Goal: Task Accomplishment & Management: Use online tool/utility

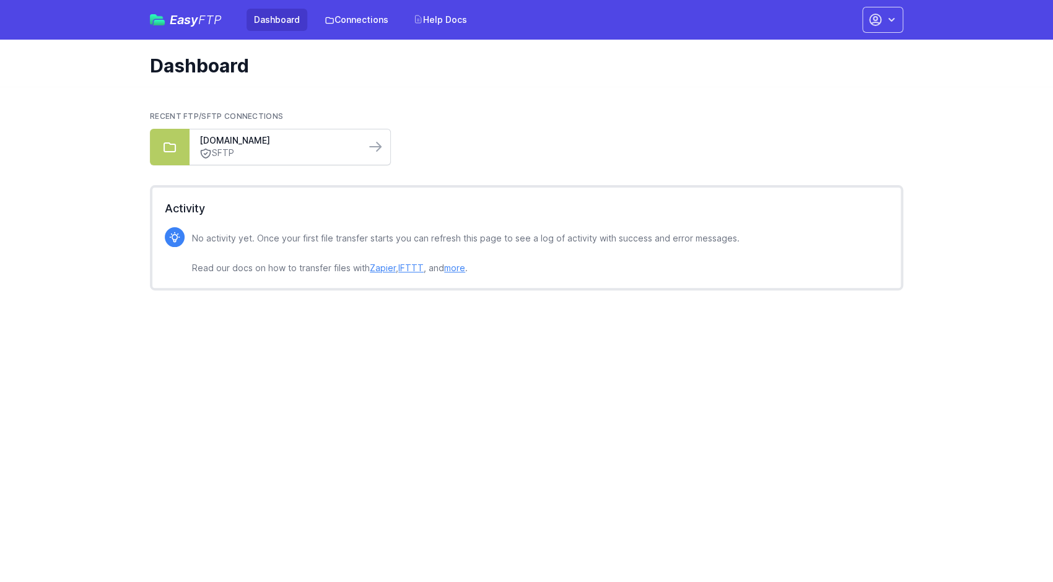
click at [338, 147] on link "SFTP" at bounding box center [277, 153] width 156 height 13
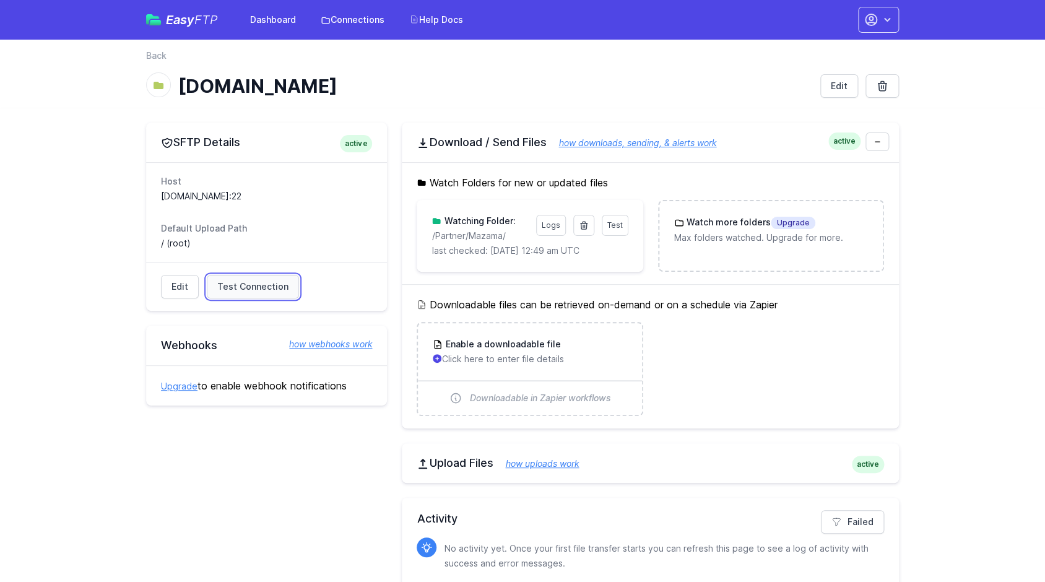
click at [279, 285] on span "Test Connection" at bounding box center [252, 287] width 71 height 12
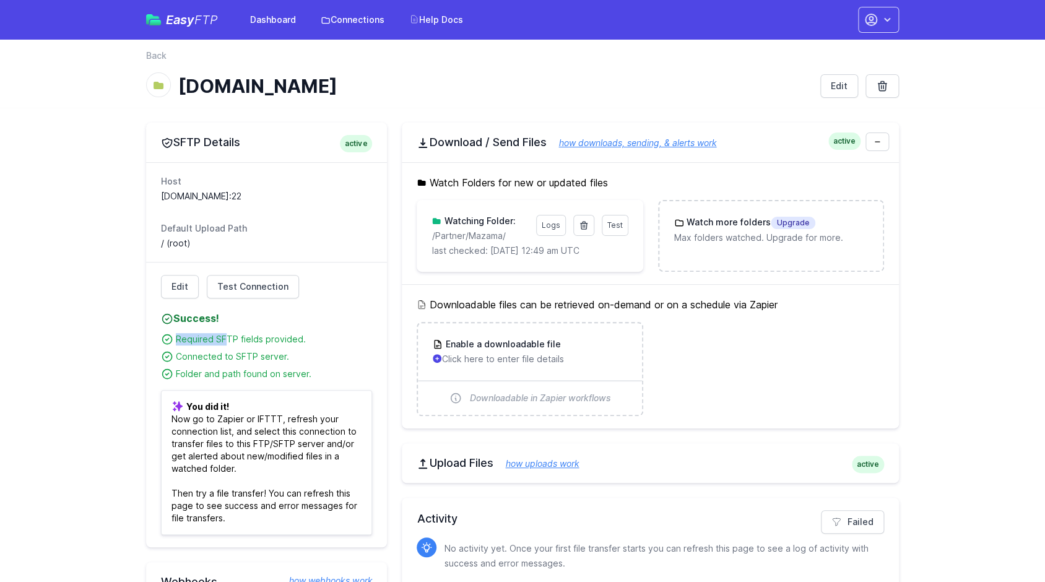
click at [247, 336] on ul "Required SFTP fields provided. Connected to SFTP server. Folder and path found …" at bounding box center [266, 353] width 211 height 54
drag, startPoint x: 182, startPoint y: 349, endPoint x: 243, endPoint y: 359, distance: 62.2
click at [246, 355] on ul "Required SFTP fields provided. Connected to SFTP server. Folder and path found …" at bounding box center [266, 353] width 211 height 54
drag, startPoint x: 210, startPoint y: 372, endPoint x: 271, endPoint y: 378, distance: 61.7
click at [257, 377] on div "Folder and path found on server." at bounding box center [274, 374] width 196 height 12
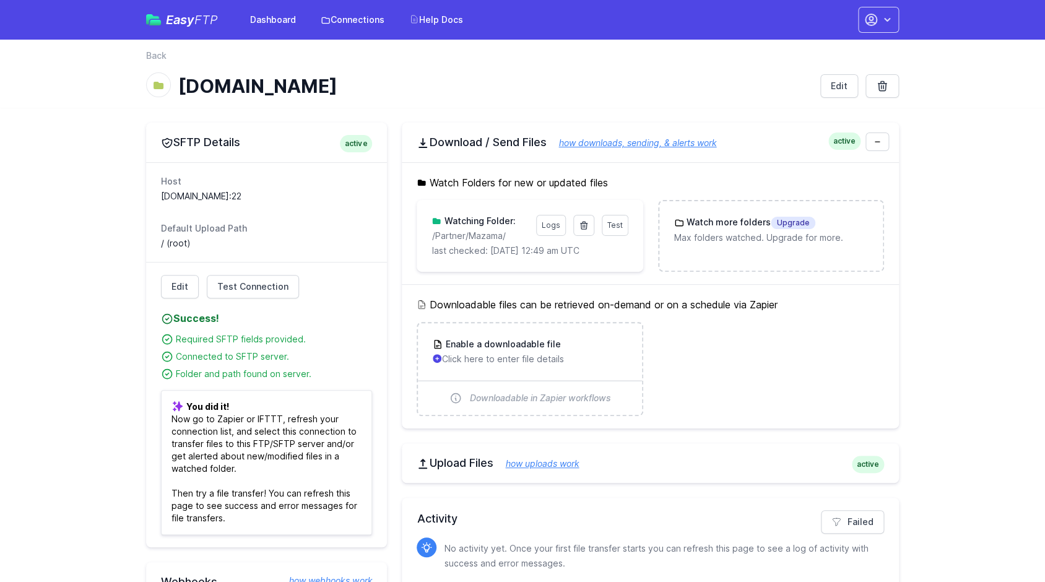
click at [272, 378] on div "Folder and path found on server." at bounding box center [274, 374] width 196 height 12
click at [147, 380] on div "Edit Test Connection Success! Please address issues below and test again. Conta…" at bounding box center [266, 404] width 241 height 285
click at [336, 19] on link "Connections" at bounding box center [352, 20] width 79 height 22
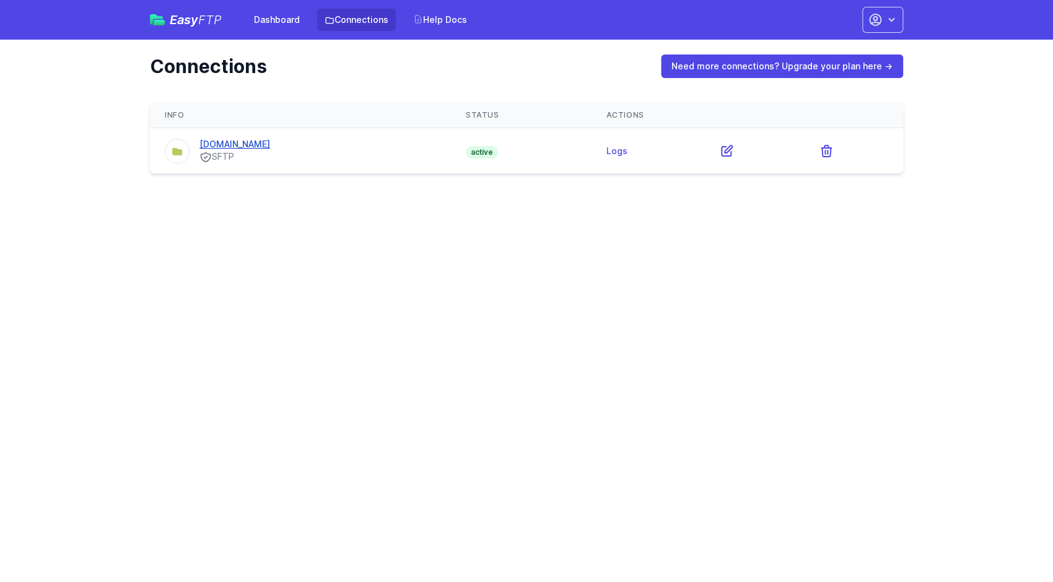
click at [230, 147] on link "[DOMAIN_NAME]" at bounding box center [234, 144] width 71 height 11
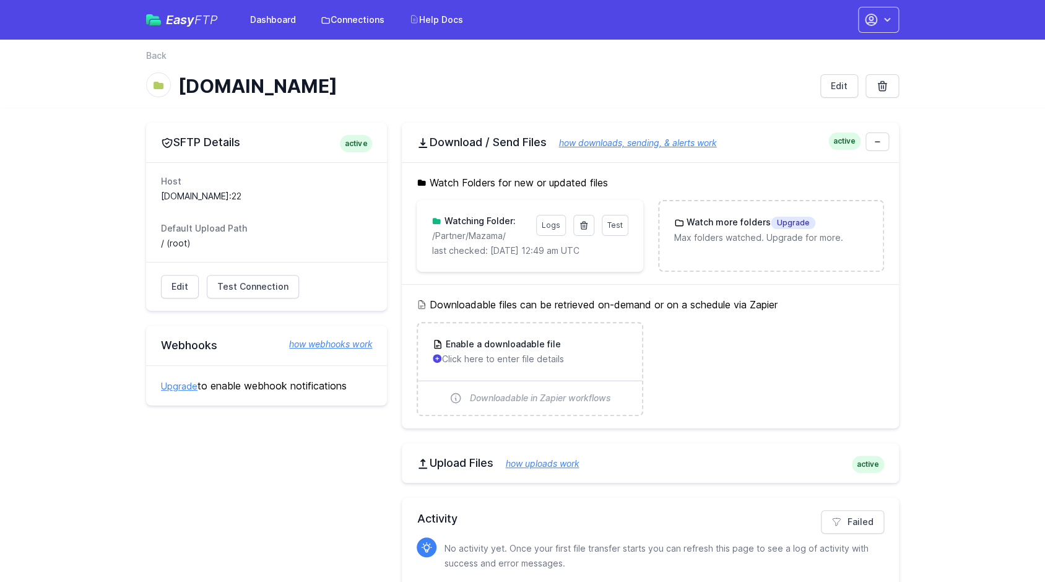
click at [484, 221] on h3 "Watching Folder:" at bounding box center [479, 221] width 74 height 12
click at [494, 238] on p "/Partner/Mazama/" at bounding box center [480, 236] width 97 height 12
click at [500, 249] on p "last checked: 8/30/2025 12:49 am UTC" at bounding box center [530, 251] width 196 height 12
click at [515, 251] on p "last checked: 8/30/2025 12:49 am UTC" at bounding box center [530, 251] width 196 height 12
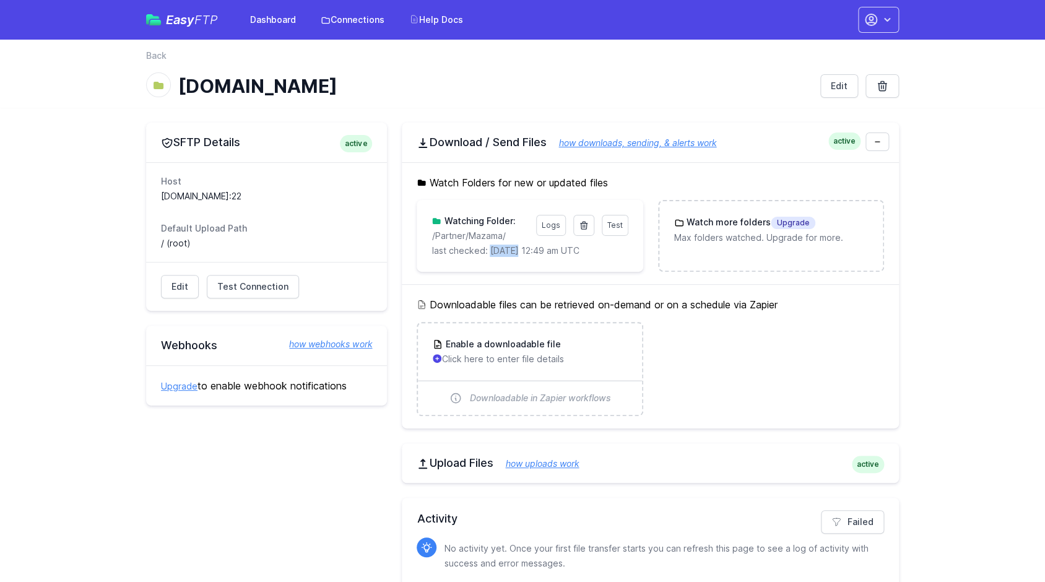
click at [515, 251] on p "last checked: 8/30/2025 12:49 am UTC" at bounding box center [530, 251] width 196 height 12
click at [615, 230] on link "Test" at bounding box center [615, 225] width 27 height 21
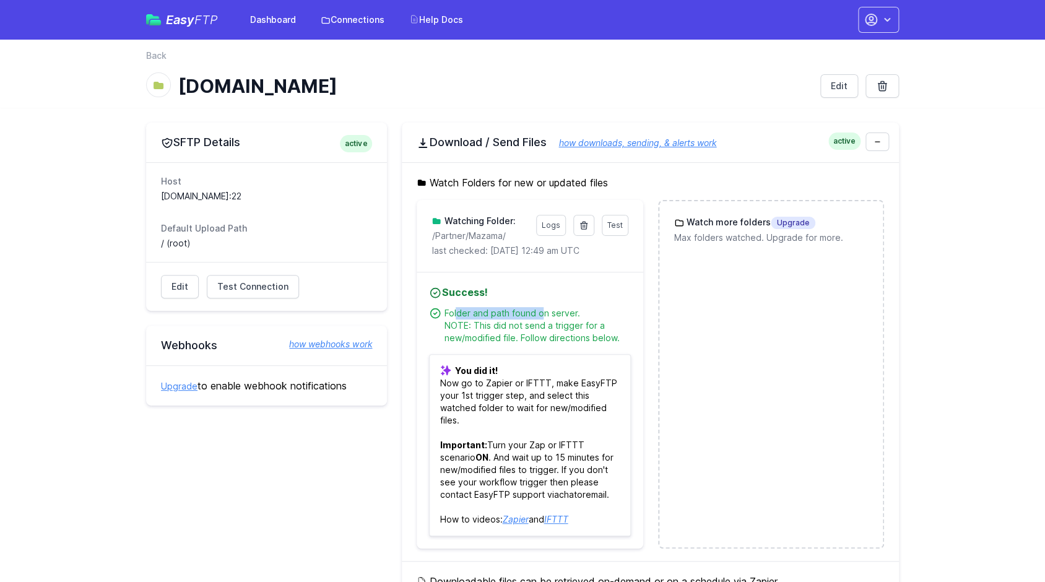
drag, startPoint x: 481, startPoint y: 314, endPoint x: 541, endPoint y: 315, distance: 60.1
click at [541, 315] on div "Folder and path found on server. NOTE: This did not send a trigger for a new/mo…" at bounding box center [537, 325] width 186 height 37
drag, startPoint x: 499, startPoint y: 324, endPoint x: 598, endPoint y: 329, distance: 99.2
click at [598, 329] on div "Folder and path found on server. NOTE: This did not send a trigger for a new/mo…" at bounding box center [537, 325] width 186 height 37
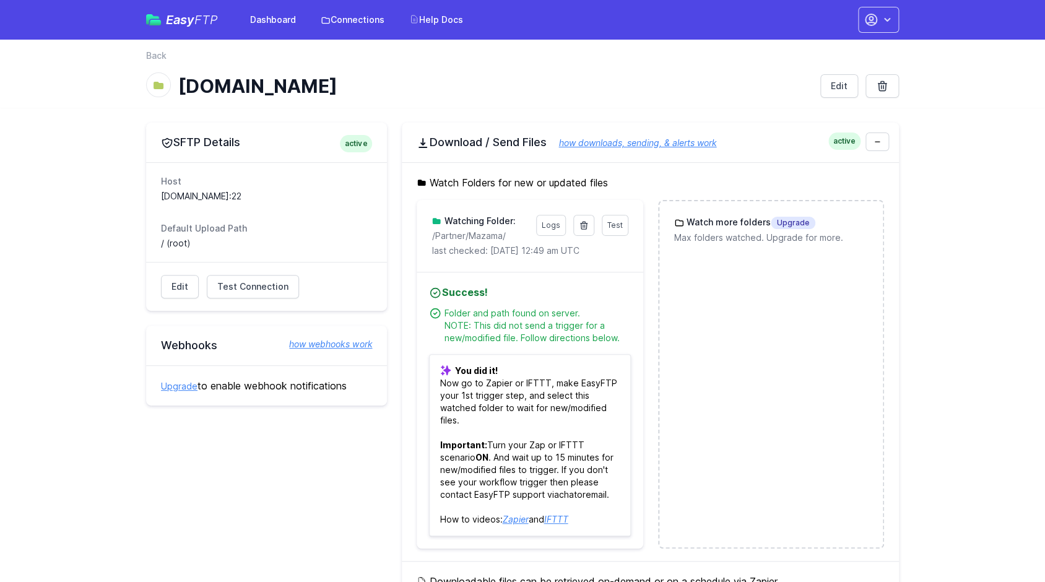
click at [605, 330] on div "Folder and path found on server. NOTE: This did not send a trigger for a new/mo…" at bounding box center [537, 325] width 186 height 37
drag, startPoint x: 476, startPoint y: 339, endPoint x: 565, endPoint y: 339, distance: 88.6
click at [565, 339] on div "Folder and path found on server. NOTE: This did not send a trigger for a new/mo…" at bounding box center [537, 325] width 186 height 37
drag, startPoint x: 352, startPoint y: 465, endPoint x: 217, endPoint y: 310, distance: 205.9
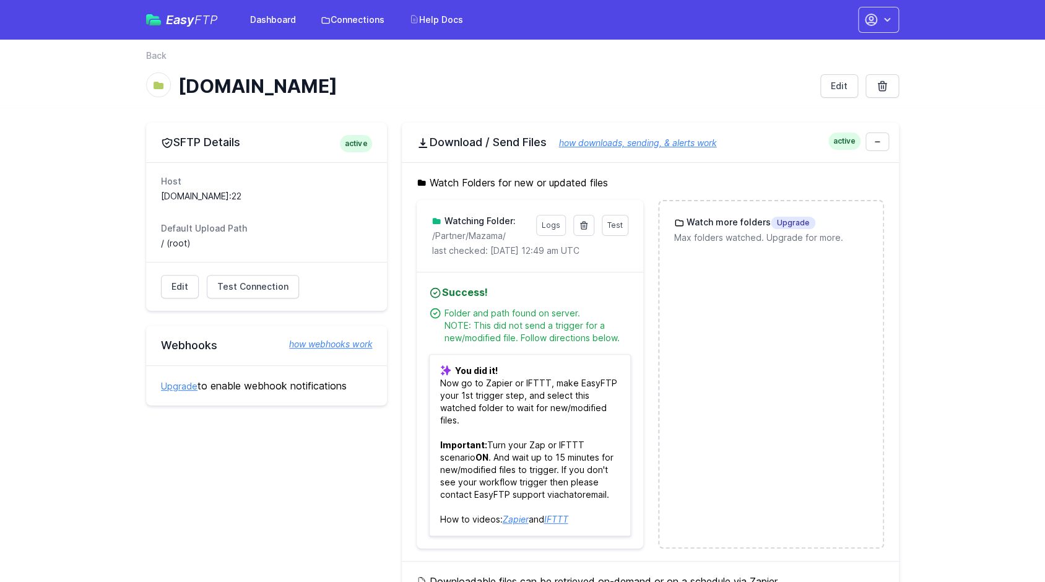
click at [352, 465] on div "SFTP Details active Host sftp.redventures.com:22 Default Upload Path / (root) E…" at bounding box center [266, 506] width 241 height 767
click at [100, 202] on main "SFTP Details active Host sftp.redventures.com:22 Default Upload Path / (root) E…" at bounding box center [522, 506] width 1045 height 797
drag, startPoint x: 131, startPoint y: 81, endPoint x: 458, endPoint y: 94, distance: 327.9
click at [458, 94] on div "back Back sftp.redventures.com Edit" at bounding box center [522, 74] width 793 height 68
click at [458, 94] on h1 "[DOMAIN_NAME]" at bounding box center [494, 86] width 632 height 22
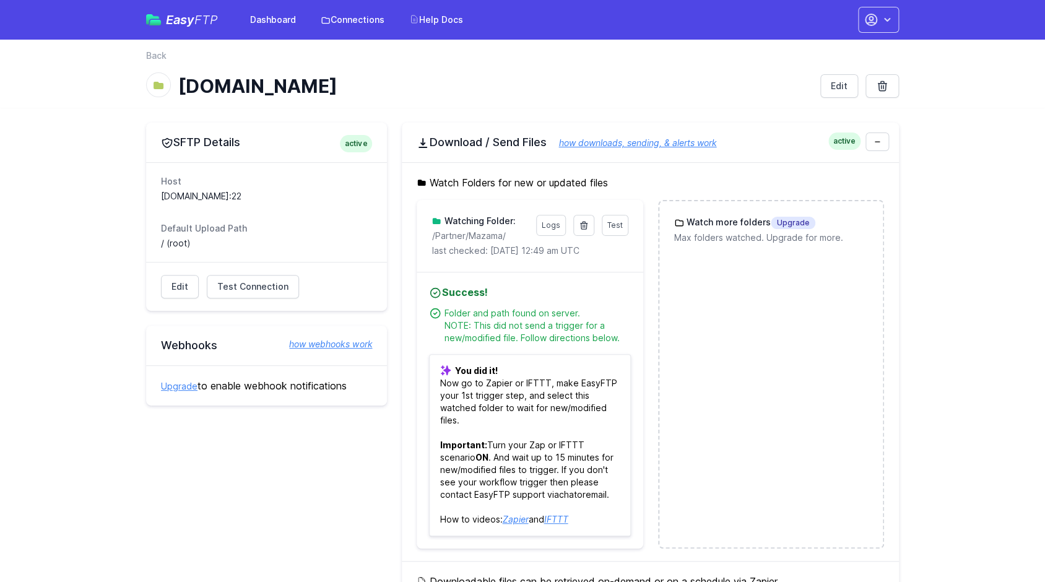
click at [68, 192] on main "SFTP Details active Host sftp.redventures.com:22 Default Upload Path / (root) E…" at bounding box center [522, 506] width 1045 height 797
drag, startPoint x: 234, startPoint y: 230, endPoint x: 242, endPoint y: 230, distance: 8.1
click at [242, 230] on dt "Default Upload Path" at bounding box center [266, 228] width 211 height 12
drag, startPoint x: 232, startPoint y: 230, endPoint x: 191, endPoint y: 230, distance: 41.5
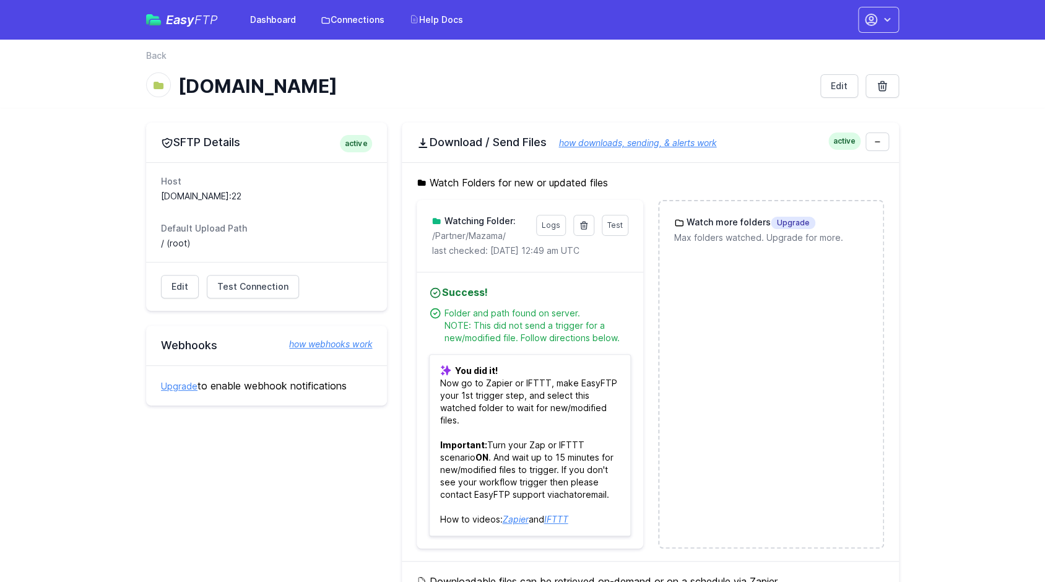
click at [191, 230] on dt "Default Upload Path" at bounding box center [266, 228] width 211 height 12
click at [184, 283] on link "Edit" at bounding box center [180, 287] width 38 height 24
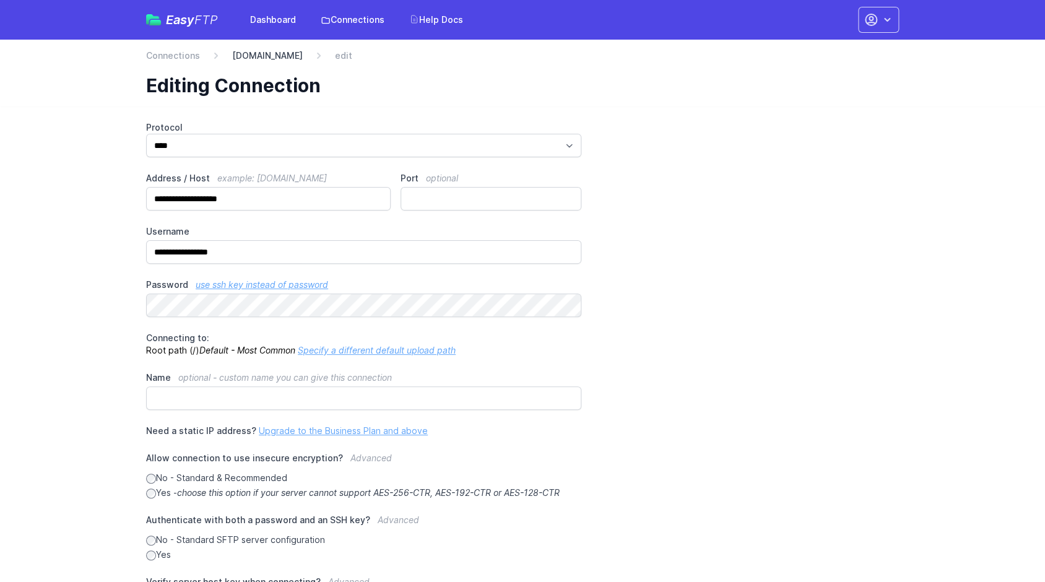
click at [293, 56] on link "[DOMAIN_NAME]" at bounding box center [267, 56] width 71 height 12
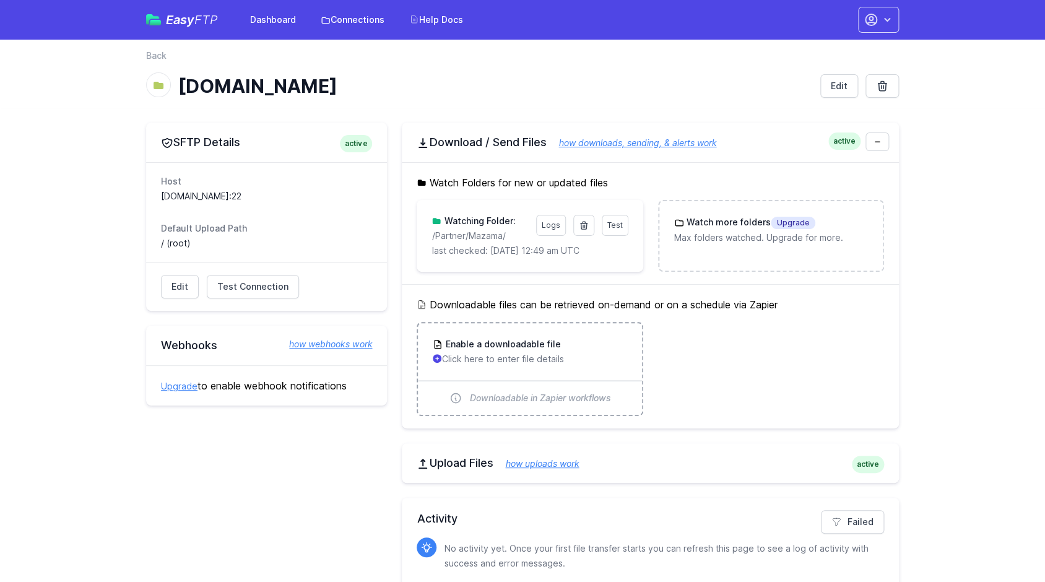
click at [619, 342] on div "Enable a downloadable file" at bounding box center [530, 344] width 194 height 12
drag, startPoint x: 431, startPoint y: 237, endPoint x: 501, endPoint y: 239, distance: 70.0
click at [501, 239] on div "Test Logs Watching Folder: /Partner/Mazama/ last checked: 8/30/2025 12:49 am UTC" at bounding box center [530, 236] width 226 height 72
click at [501, 239] on p "/Partner/Mazama/" at bounding box center [480, 236] width 97 height 12
drag, startPoint x: 503, startPoint y: 239, endPoint x: 451, endPoint y: 240, distance: 52.7
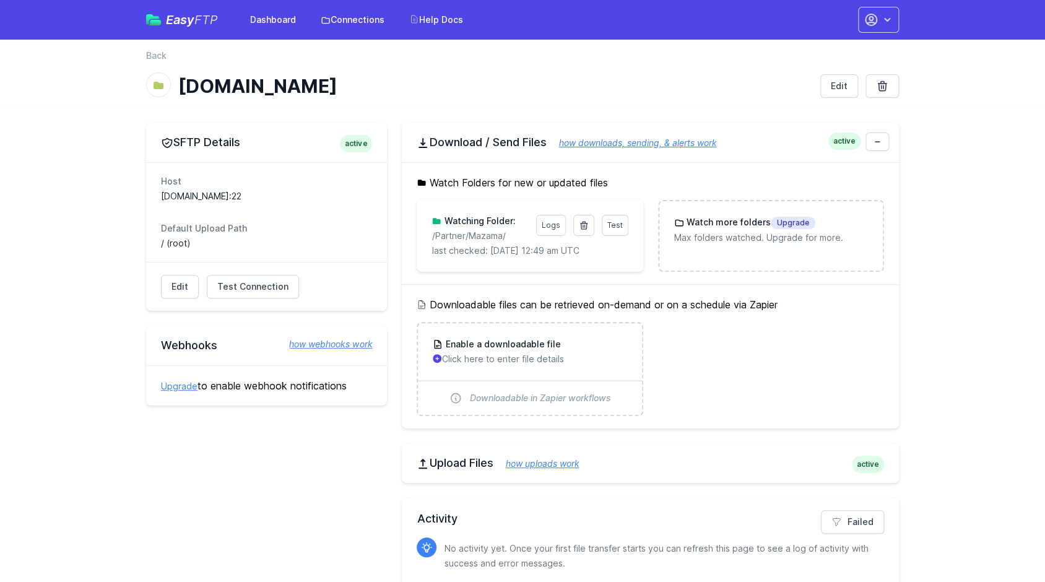
click at [451, 240] on p "/Partner/Mazama/" at bounding box center [480, 236] width 97 height 12
click at [575, 255] on p "last checked: 8/30/2025 12:49 am UTC" at bounding box center [530, 251] width 196 height 12
drag, startPoint x: 455, startPoint y: 183, endPoint x: 558, endPoint y: 183, distance: 103.4
click at [557, 183] on h5 "Watch Folders for new or updated files" at bounding box center [651, 182] width 468 height 15
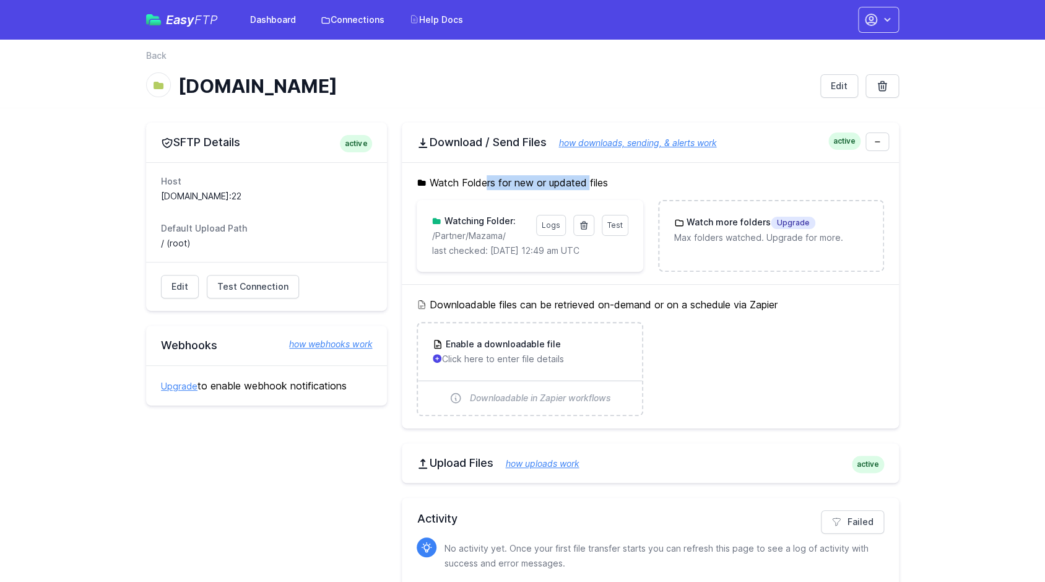
click at [558, 183] on h5 "Watch Folders for new or updated files" at bounding box center [651, 182] width 468 height 15
click at [33, 220] on main "SFTP Details active Host sftp.redventures.com:22 Default Upload Path / (root) E…" at bounding box center [522, 368] width 1045 height 520
drag, startPoint x: 429, startPoint y: 185, endPoint x: 588, endPoint y: 184, distance: 159.2
click at [588, 184] on h5 "Watch Folders for new or updated files" at bounding box center [651, 182] width 468 height 15
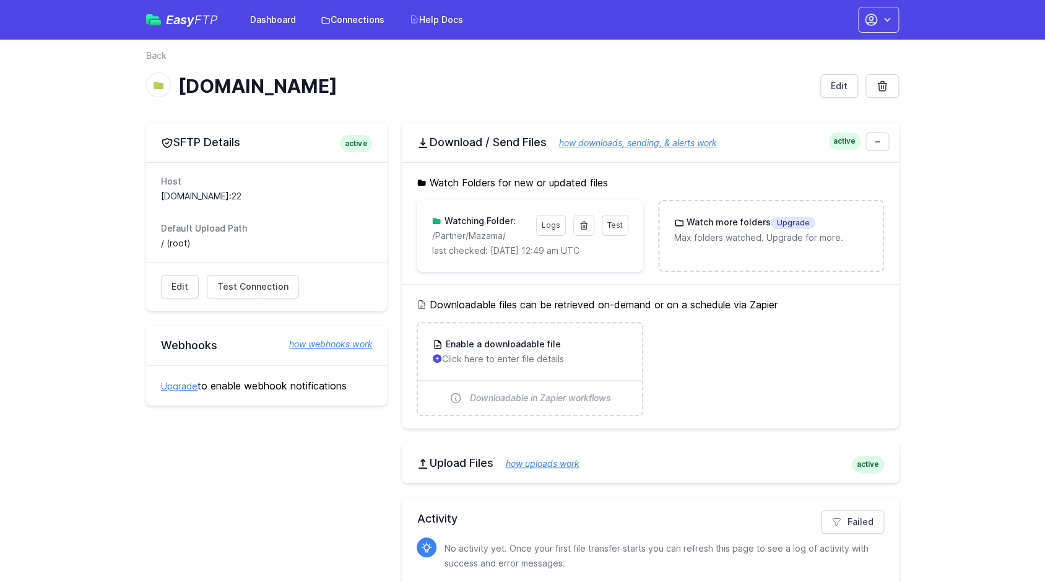
click at [731, 87] on h1 "[DOMAIN_NAME]" at bounding box center [494, 86] width 632 height 22
click at [620, 227] on span "Test" at bounding box center [615, 224] width 15 height 9
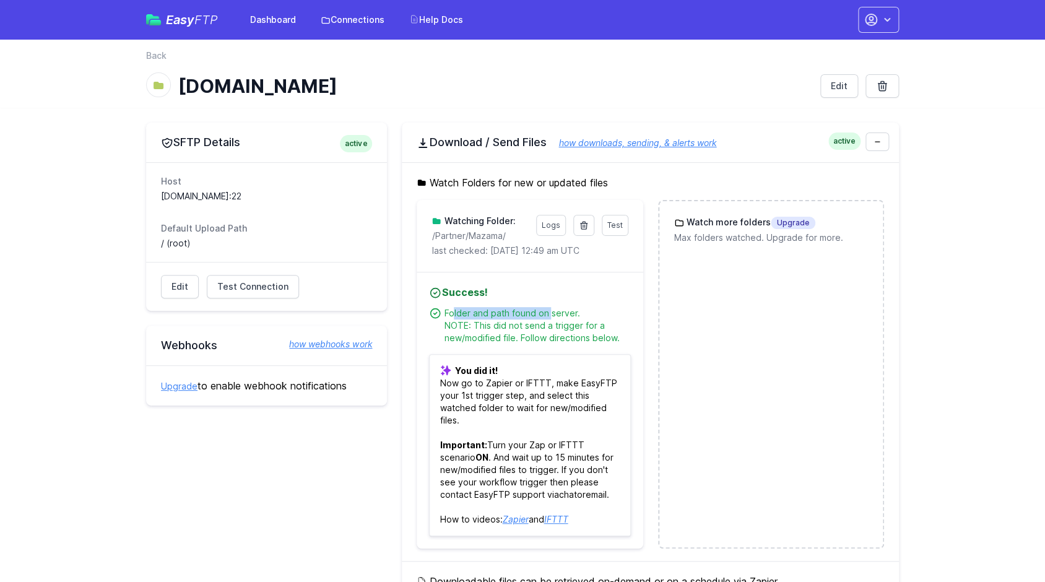
drag, startPoint x: 525, startPoint y: 314, endPoint x: 550, endPoint y: 314, distance: 24.8
click at [550, 314] on div "Folder and path found on server. NOTE: This did not send a trigger for a new/mo…" at bounding box center [537, 325] width 186 height 37
drag, startPoint x: 543, startPoint y: 326, endPoint x: 585, endPoint y: 325, distance: 42.1
click at [585, 325] on div "Folder and path found on server. NOTE: This did not send a trigger for a new/mo…" at bounding box center [537, 325] width 186 height 37
drag, startPoint x: 599, startPoint y: 326, endPoint x: 606, endPoint y: 326, distance: 6.8
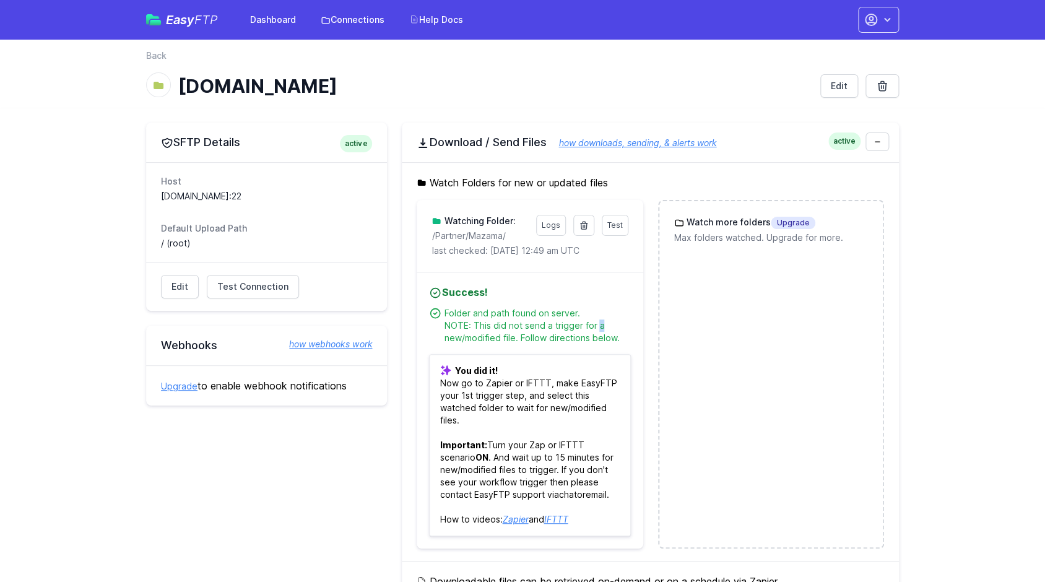
click at [606, 326] on div "Folder and path found on server. NOTE: This did not send a trigger for a new/mo…" at bounding box center [537, 325] width 186 height 37
drag, startPoint x: 466, startPoint y: 340, endPoint x: 525, endPoint y: 341, distance: 58.8
click at [492, 341] on div "Folder and path found on server. NOTE: This did not send a trigger for a new/mo…" at bounding box center [537, 325] width 186 height 37
click at [562, 339] on div "Folder and path found on server. NOTE: This did not send a trigger for a new/mo…" at bounding box center [537, 325] width 186 height 37
click at [563, 339] on div "Folder and path found on server. NOTE: This did not send a trigger for a new/mo…" at bounding box center [537, 325] width 186 height 37
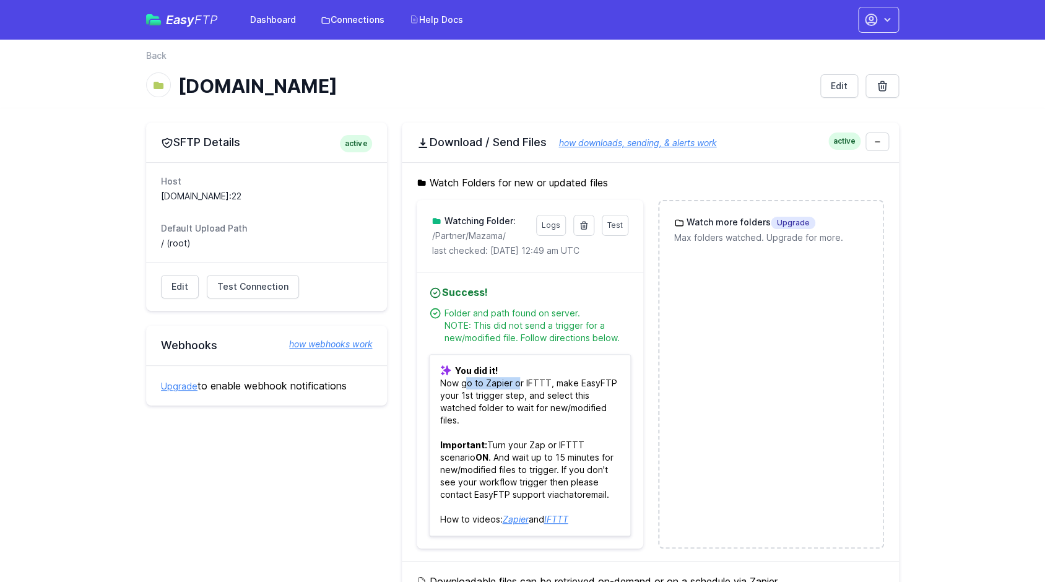
drag, startPoint x: 461, startPoint y: 386, endPoint x: 514, endPoint y: 388, distance: 53.3
click at [514, 388] on p "You did it! Now go to Zapier or IFTTT, make EasyFTP your 1st trigger step, and …" at bounding box center [529, 445] width 201 height 182
drag, startPoint x: 530, startPoint y: 386, endPoint x: 543, endPoint y: 386, distance: 12.4
click at [531, 386] on p "You did it! Now go to Zapier or IFTTT, make EasyFTP your 1st trigger step, and …" at bounding box center [529, 445] width 201 height 182
drag, startPoint x: 564, startPoint y: 386, endPoint x: 574, endPoint y: 386, distance: 9.9
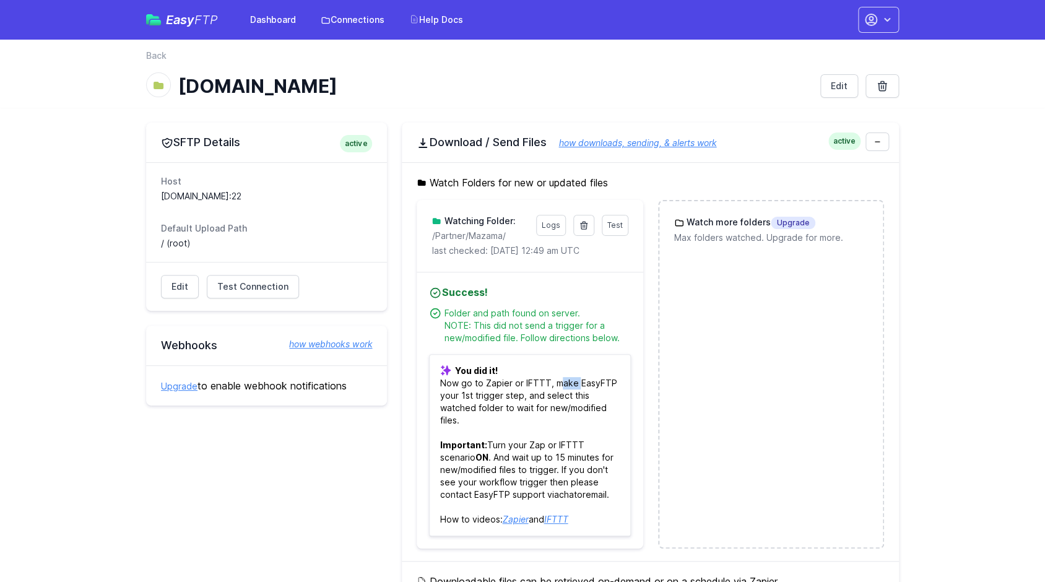
click at [573, 386] on p "You did it! Now go to Zapier or IFTTT, make EasyFTP your 1st trigger step, and …" at bounding box center [529, 445] width 201 height 182
drag, startPoint x: 446, startPoint y: 397, endPoint x: 520, endPoint y: 396, distance: 73.7
click at [520, 396] on p "You did it! Now go to Zapier or IFTTT, make EasyFTP your 1st trigger step, and …" at bounding box center [529, 445] width 201 height 182
drag, startPoint x: 540, startPoint y: 396, endPoint x: 563, endPoint y: 395, distance: 22.9
click at [563, 395] on p "You did it! Now go to Zapier or IFTTT, make EasyFTP your 1st trigger step, and …" at bounding box center [529, 445] width 201 height 182
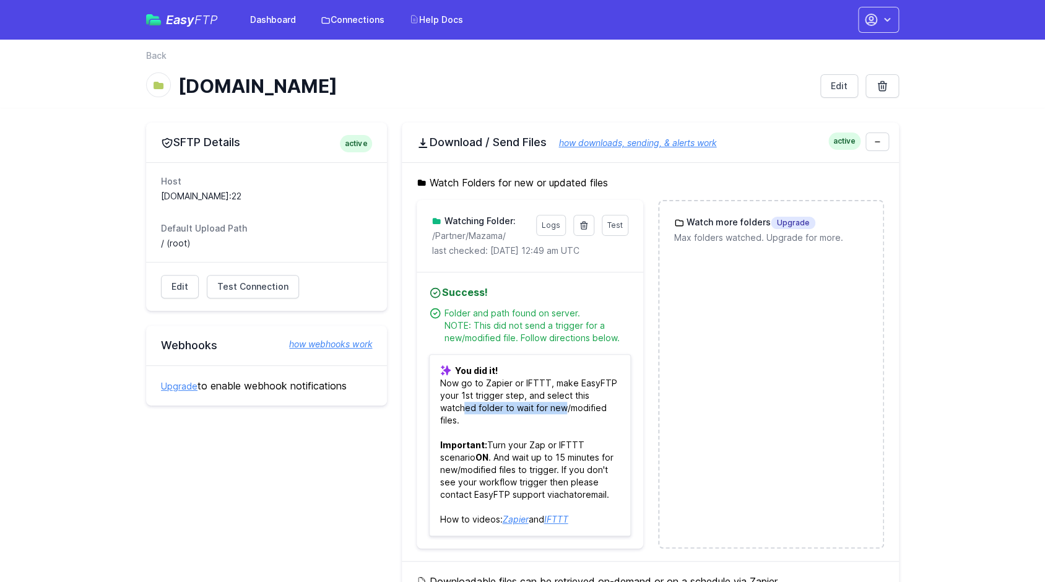
drag, startPoint x: 526, startPoint y: 408, endPoint x: 557, endPoint y: 406, distance: 31.0
click at [557, 406] on p "You did it! Now go to Zapier or IFTTT, make EasyFTP your 1st trigger step, and …" at bounding box center [529, 445] width 201 height 182
drag, startPoint x: 461, startPoint y: 427, endPoint x: 481, endPoint y: 430, distance: 20.1
click at [481, 427] on p "You did it! Now go to Zapier or IFTTT, make EasyFTP your 1st trigger step, and …" at bounding box center [529, 445] width 201 height 182
drag, startPoint x: 498, startPoint y: 442, endPoint x: 530, endPoint y: 442, distance: 32.2
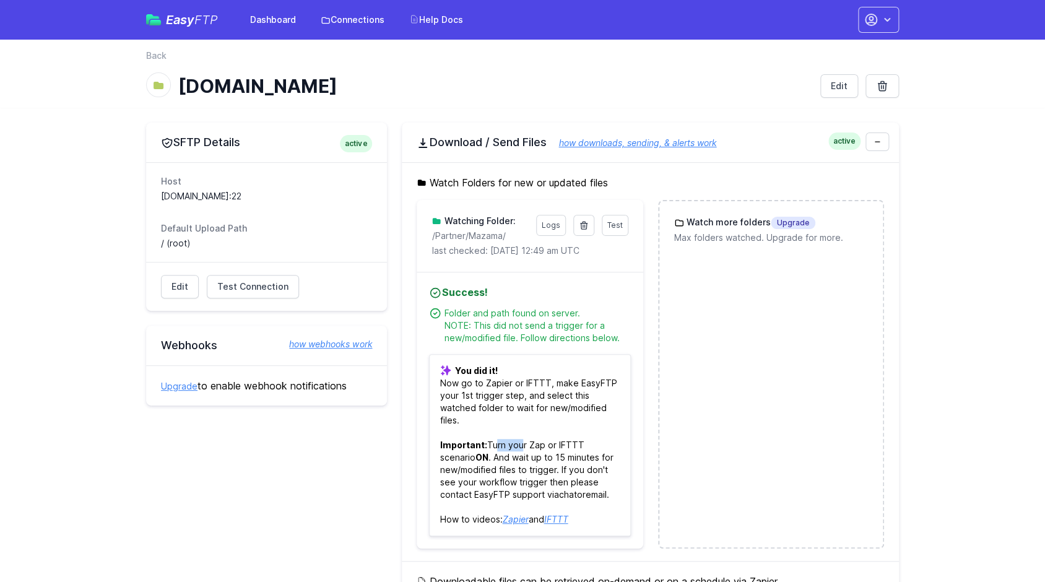
click at [525, 442] on p "You did it! Now go to Zapier or IFTTT, make EasyFTP your 1st trigger step, and …" at bounding box center [529, 445] width 201 height 182
drag, startPoint x: 561, startPoint y: 446, endPoint x: 572, endPoint y: 447, distance: 10.5
click at [572, 447] on p "You did it! Now go to Zapier or IFTTT, make EasyFTP your 1st trigger step, and …" at bounding box center [529, 445] width 201 height 182
click at [589, 448] on p "You did it! Now go to Zapier or IFTTT, make EasyFTP your 1st trigger step, and …" at bounding box center [529, 445] width 201 height 182
drag, startPoint x: 472, startPoint y: 456, endPoint x: 556, endPoint y: 458, distance: 84.2
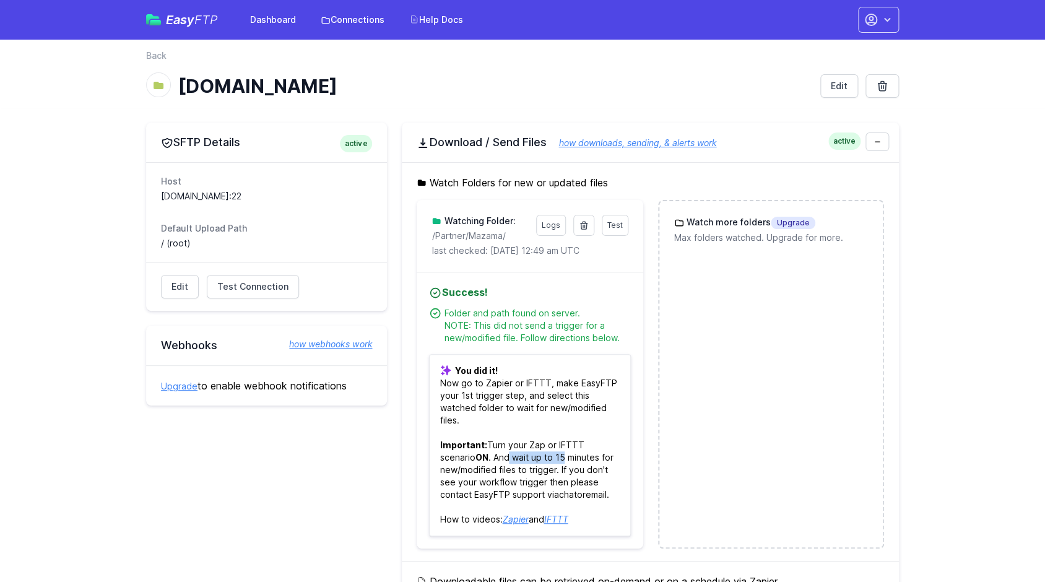
click at [531, 456] on p "You did it! Now go to Zapier or IFTTT, make EasyFTP your 1st trigger step, and …" at bounding box center [529, 445] width 201 height 182
click at [583, 458] on p "You did it! Now go to Zapier or IFTTT, make EasyFTP your 1st trigger step, and …" at bounding box center [529, 445] width 201 height 182
drag, startPoint x: 451, startPoint y: 468, endPoint x: 524, endPoint y: 468, distance: 72.5
click at [518, 468] on p "You did it! Now go to Zapier or IFTTT, make EasyFTP your 1st trigger step, and …" at bounding box center [529, 445] width 201 height 182
drag, startPoint x: 580, startPoint y: 469, endPoint x: 599, endPoint y: 469, distance: 19.8
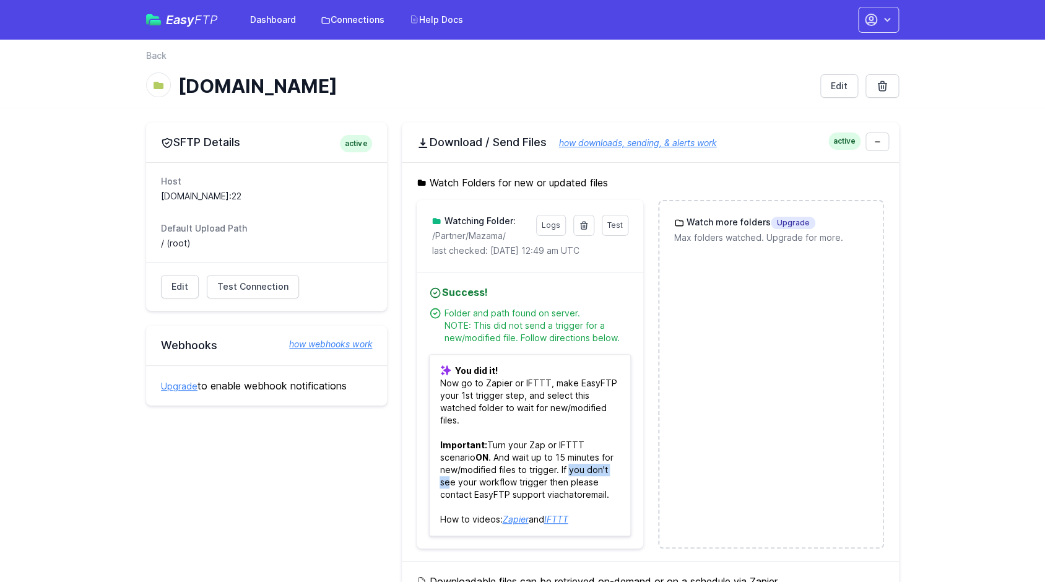
click at [599, 469] on p "You did it! Now go to Zapier or IFTTT, make EasyFTP your 1st trigger step, and …" at bounding box center [529, 445] width 201 height 182
drag, startPoint x: 518, startPoint y: 485, endPoint x: 558, endPoint y: 483, distance: 39.7
click at [558, 483] on p "You did it! Now go to Zapier or IFTTT, make EasyFTP your 1st trigger step, and …" at bounding box center [529, 445] width 201 height 182
drag, startPoint x: 558, startPoint y: 483, endPoint x: 550, endPoint y: 484, distance: 8.1
click at [558, 483] on p "You did it! Now go to Zapier or IFTTT, make EasyFTP your 1st trigger step, and …" at bounding box center [529, 445] width 201 height 182
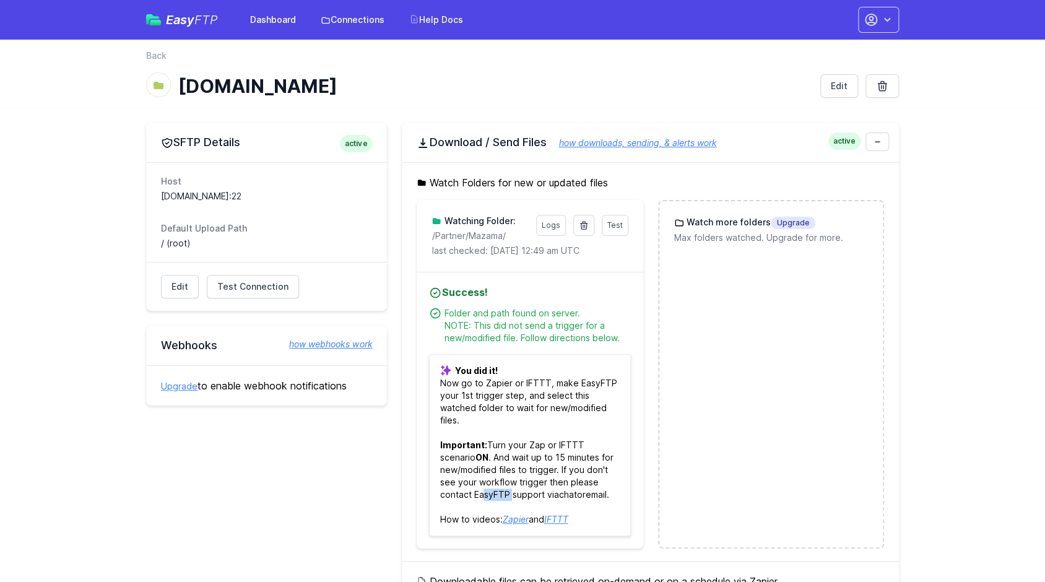
drag, startPoint x: 450, startPoint y: 497, endPoint x: 482, endPoint y: 495, distance: 32.3
click at [479, 495] on p "You did it! Now go to Zapier or IFTTT, make EasyFTP your 1st trigger step, and …" at bounding box center [529, 445] width 201 height 182
drag, startPoint x: 494, startPoint y: 495, endPoint x: 541, endPoint y: 494, distance: 47.1
click at [530, 494] on p "You did it! Now go to Zapier or IFTTT, make EasyFTP your 1st trigger step, and …" at bounding box center [529, 445] width 201 height 182
click at [559, 494] on link "chat" at bounding box center [568, 494] width 18 height 11
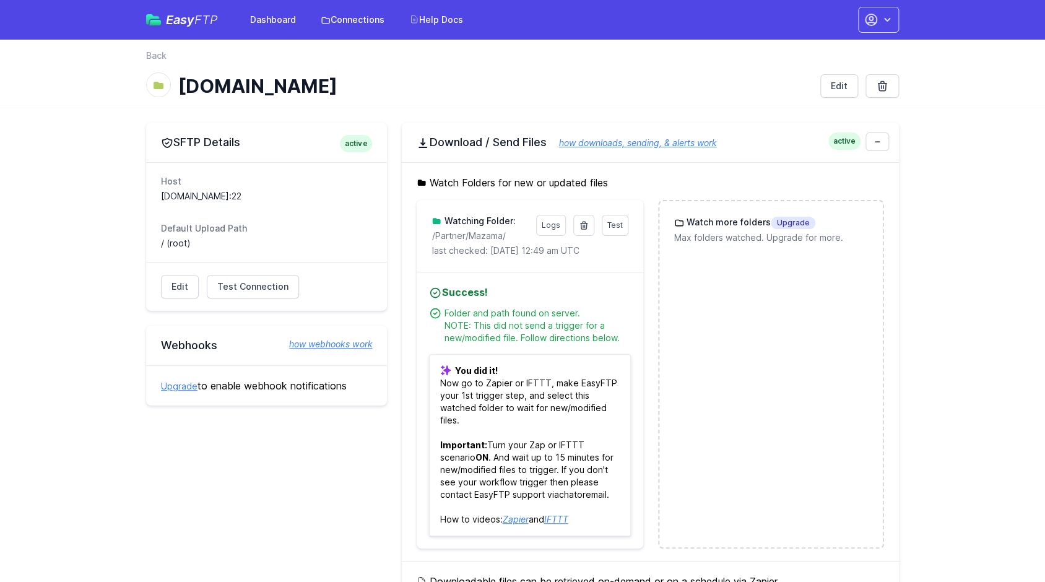
click at [458, 499] on p "You did it! Now go to Zapier or IFTTT, make EasyFTP your 1st trigger step, and …" at bounding box center [529, 445] width 201 height 182
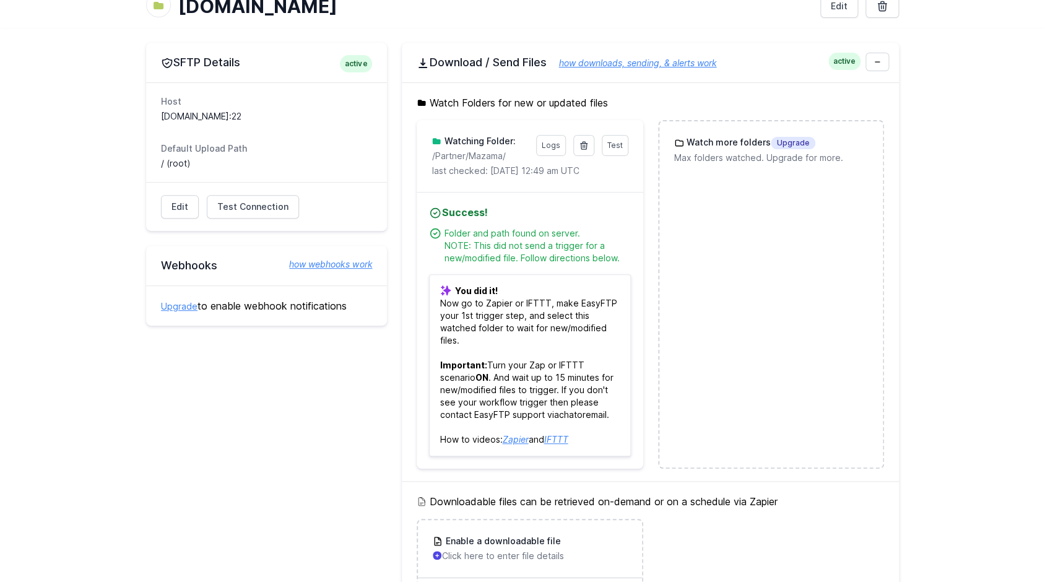
click at [559, 416] on link "chat" at bounding box center [568, 414] width 18 height 11
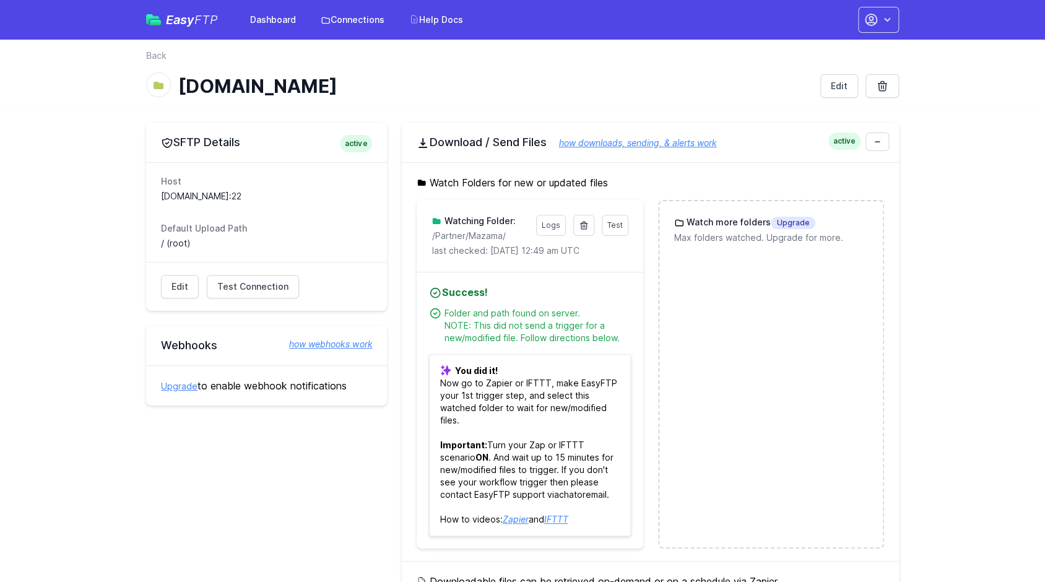
click at [559, 497] on link "chat" at bounding box center [568, 494] width 18 height 11
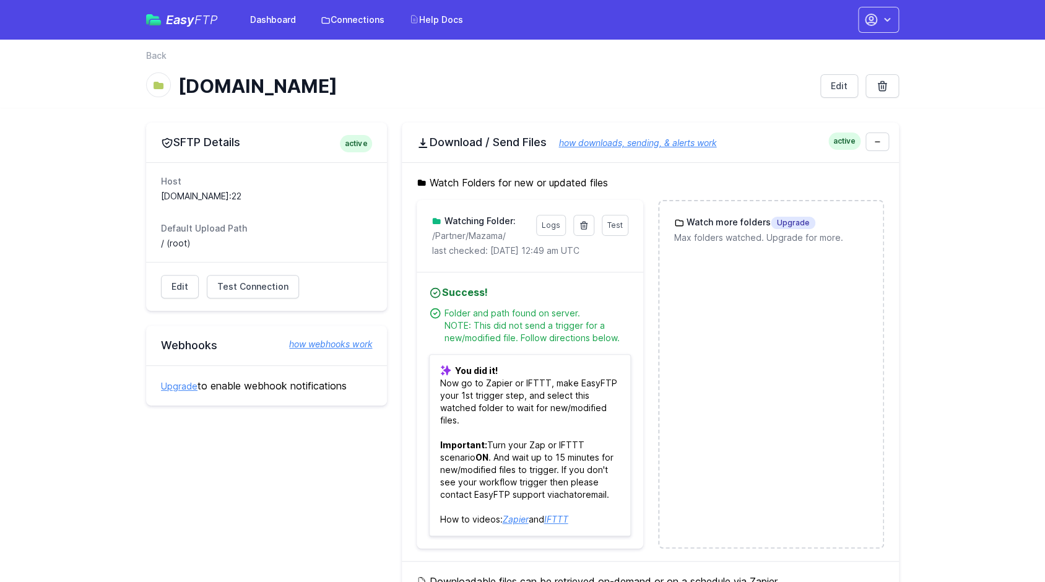
click at [559, 497] on link "chat" at bounding box center [568, 494] width 18 height 11
click at [543, 466] on p "You did it! Now go to Zapier or IFTTT, make EasyFTP your 1st trigger step, and …" at bounding box center [529, 445] width 201 height 182
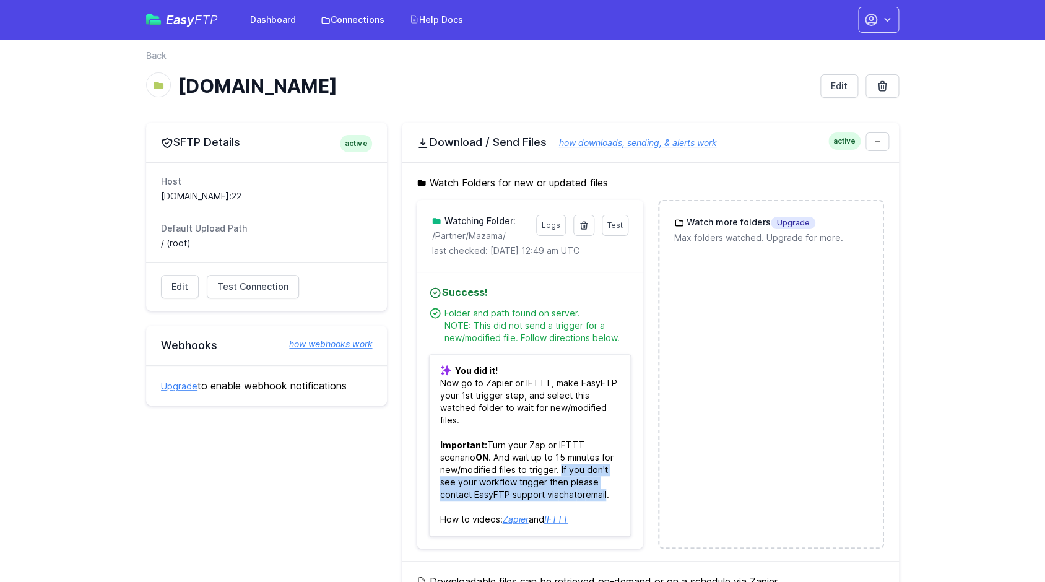
drag, startPoint x: 543, startPoint y: 466, endPoint x: 586, endPoint y: 492, distance: 51.1
click at [586, 492] on p "You did it! Now go to Zapier or IFTTT, make EasyFTP your 1st trigger step, and …" at bounding box center [529, 445] width 201 height 182
click at [250, 428] on div "SFTP Details active Host sftp.redventures.com:22 Default Upload Path / (root) E…" at bounding box center [266, 506] width 241 height 767
click at [888, 30] on button "button" at bounding box center [878, 20] width 41 height 26
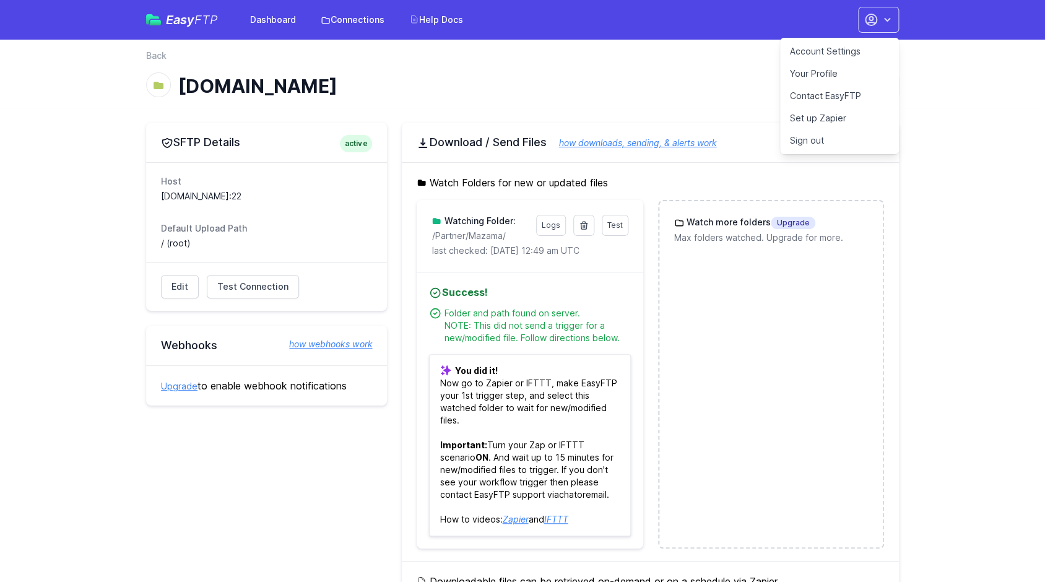
click at [834, 120] on link "Set up Zapier" at bounding box center [839, 118] width 119 height 22
click at [65, 162] on main "SFTP Details active Host sftp.redventures.com:22 Default Upload Path / (root) E…" at bounding box center [522, 506] width 1045 height 797
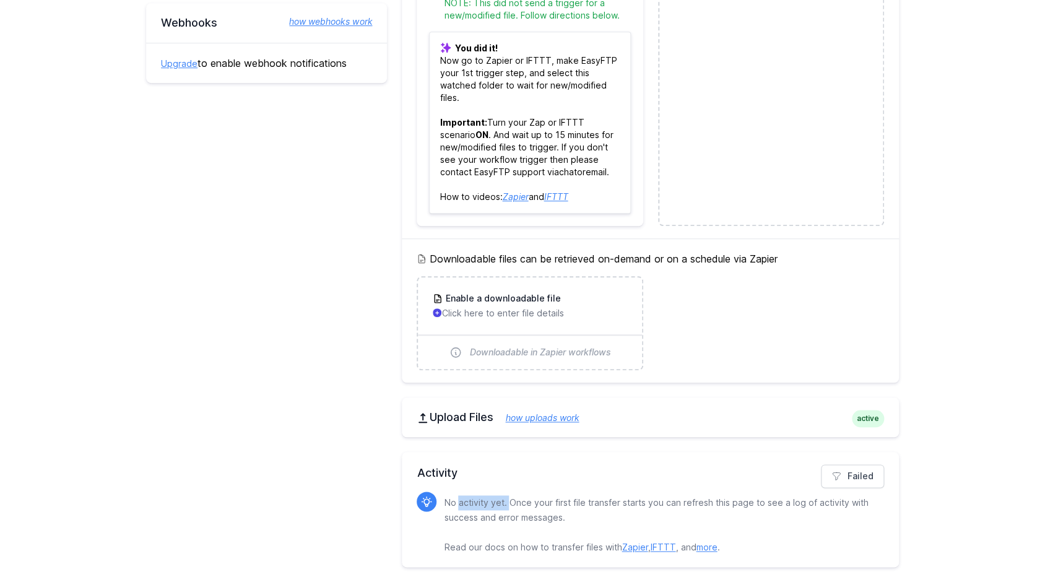
drag, startPoint x: 466, startPoint y: 506, endPoint x: 625, endPoint y: 502, distance: 159.2
click at [544, 502] on p "No activity yet. Once your first file transfer starts you can refresh this page…" at bounding box center [659, 524] width 430 height 59
drag, startPoint x: 727, startPoint y: 500, endPoint x: 845, endPoint y: 495, distance: 118.4
click at [740, 500] on p "No activity yet. Once your first file transfer starts you can refresh this page…" at bounding box center [659, 524] width 430 height 59
click at [846, 495] on div "No activity yet. Once your first file transfer starts you can refresh this page…" at bounding box center [664, 523] width 440 height 63
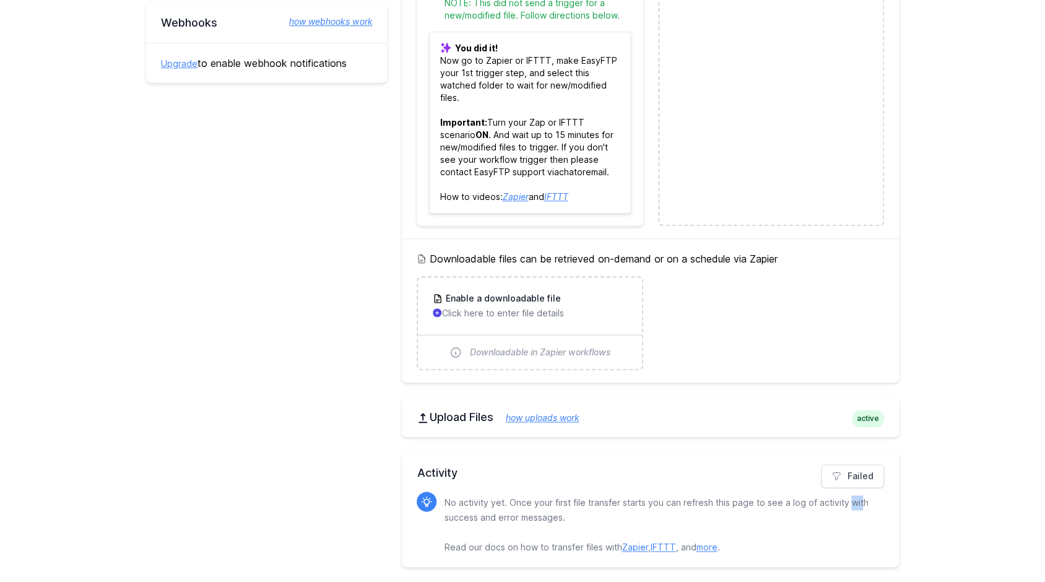
click at [860, 503] on p "No activity yet. Once your first file transfer starts you can refresh this page…" at bounding box center [659, 524] width 430 height 59
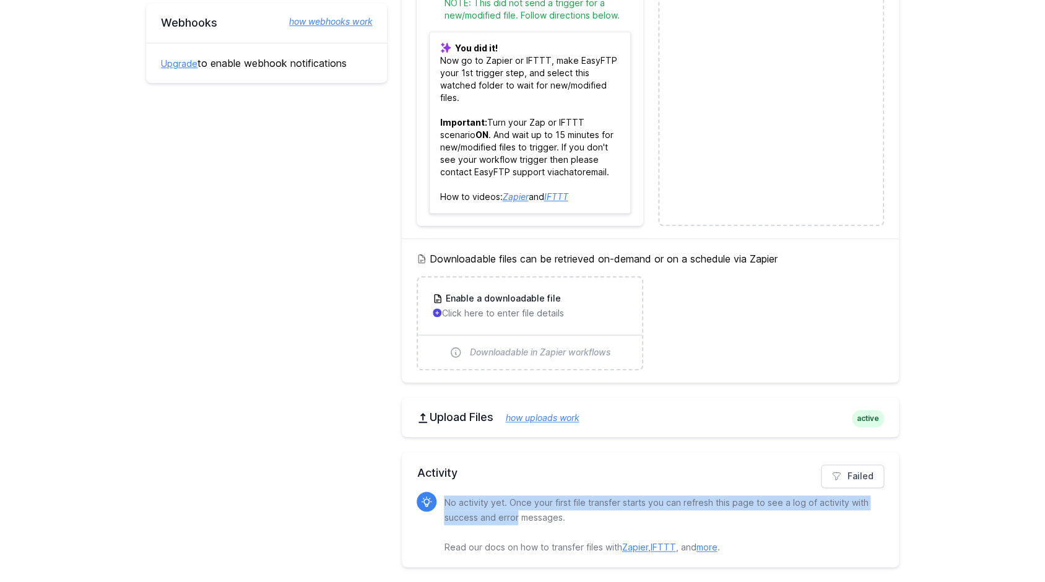
drag, startPoint x: 484, startPoint y: 521, endPoint x: 545, endPoint y: 521, distance: 60.7
click at [521, 520] on div "No activity yet. Once your first file transfer starts you can refresh this page…" at bounding box center [651, 523] width 468 height 63
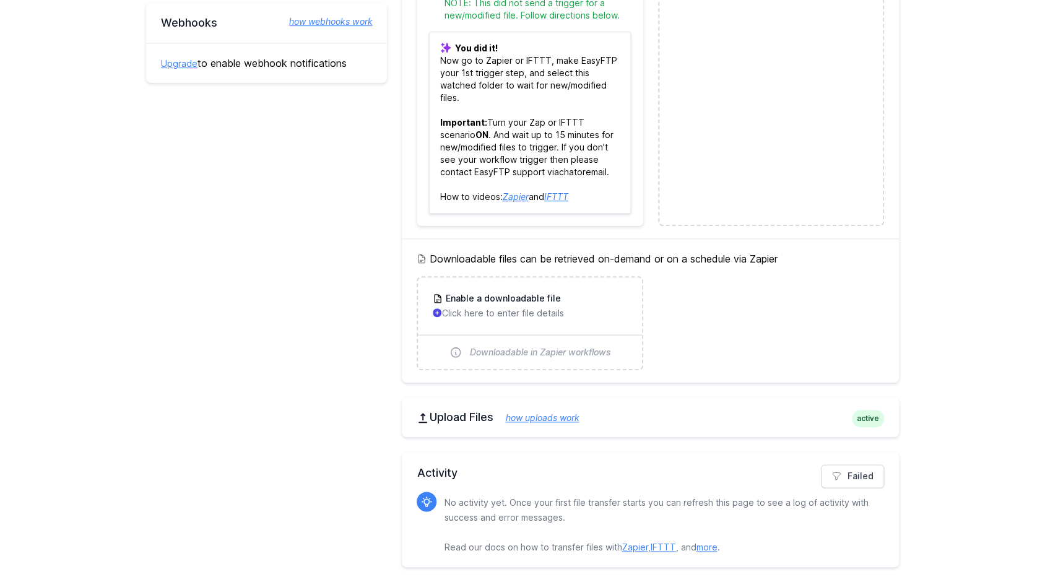
click at [545, 521] on p "No activity yet. Once your first file transfer starts you can refresh this page…" at bounding box center [659, 524] width 430 height 59
click at [858, 467] on link "Failed" at bounding box center [852, 476] width 63 height 24
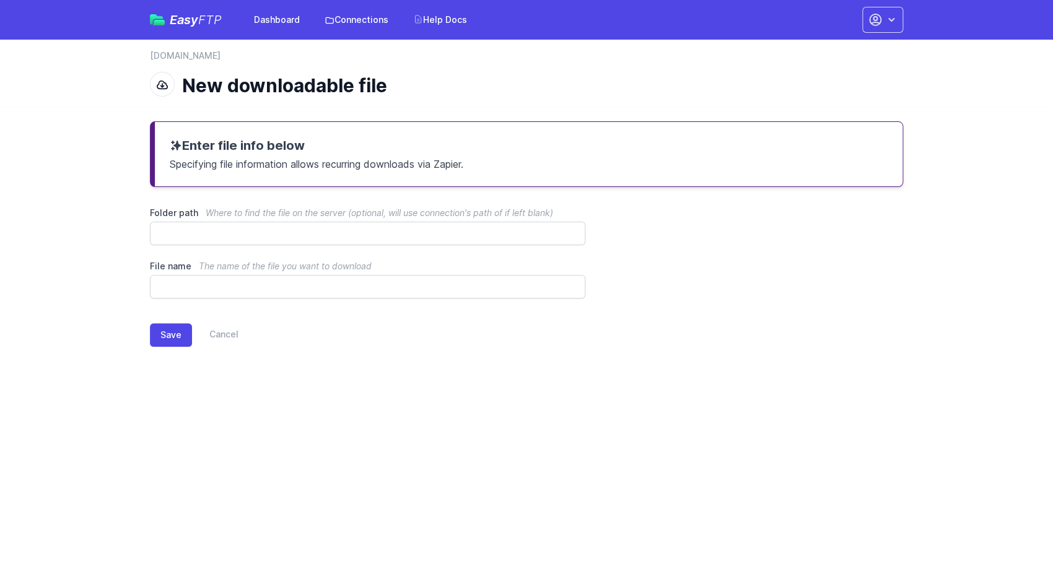
drag, startPoint x: 272, startPoint y: 153, endPoint x: 208, endPoint y: 168, distance: 65.5
click at [272, 153] on h3 "Enter file info below" at bounding box center [529, 145] width 718 height 17
drag, startPoint x: 203, startPoint y: 168, endPoint x: 348, endPoint y: 178, distance: 145.3
click at [348, 178] on div "Enter file info below Specifying file information allows recurring downloads vi…" at bounding box center [526, 154] width 753 height 66
click at [349, 178] on div "Enter file info below Specifying file information allows recurring downloads vi…" at bounding box center [526, 154] width 753 height 66
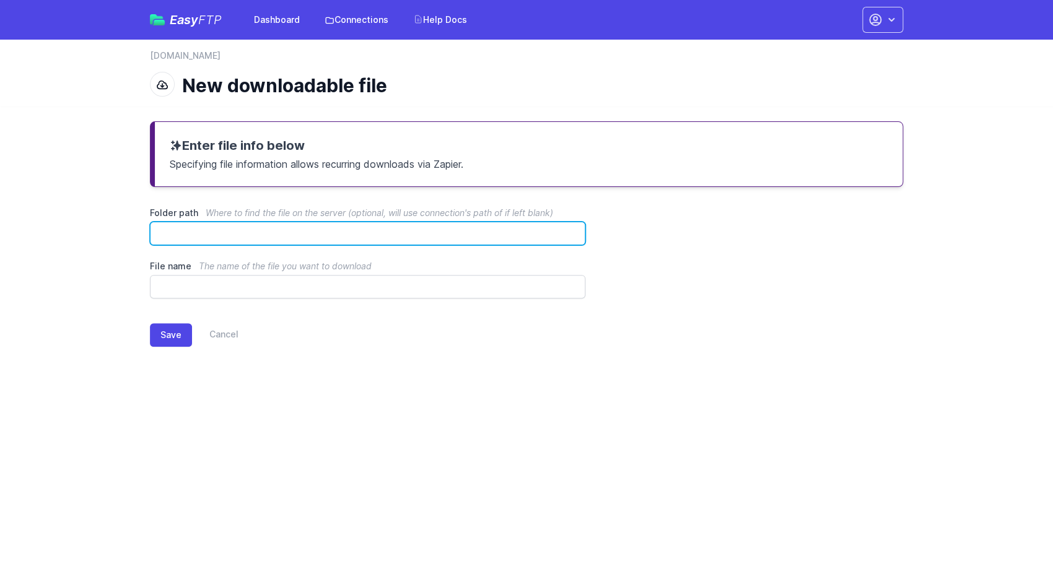
click at [315, 228] on input "Folder path Where to find the file on the server (optional, will use connection…" at bounding box center [367, 234] width 435 height 24
click at [264, 230] on input "Folder path Where to find the file on the server (optional, will use connection…" at bounding box center [367, 234] width 435 height 24
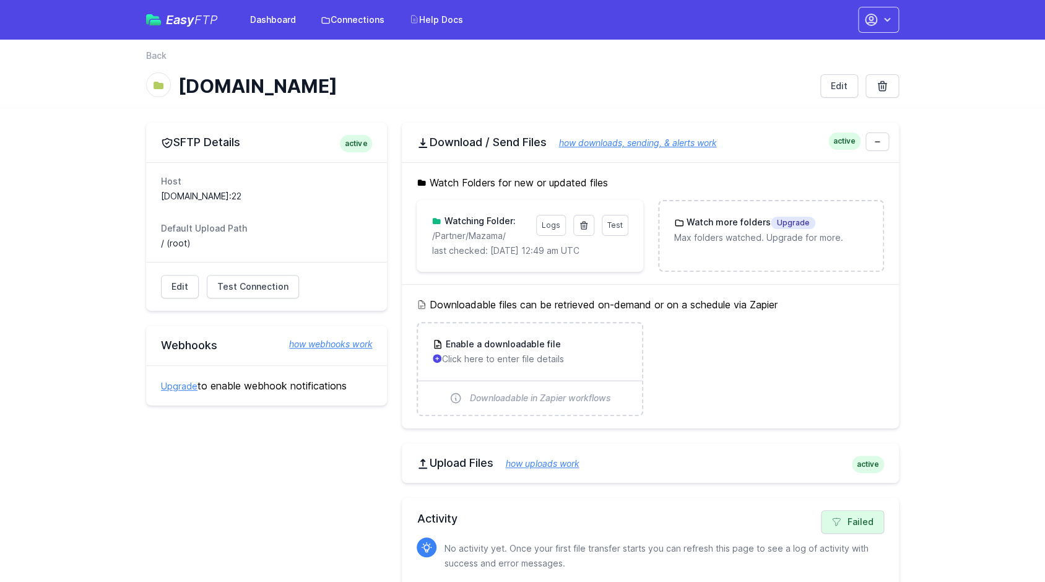
scroll to position [46, 0]
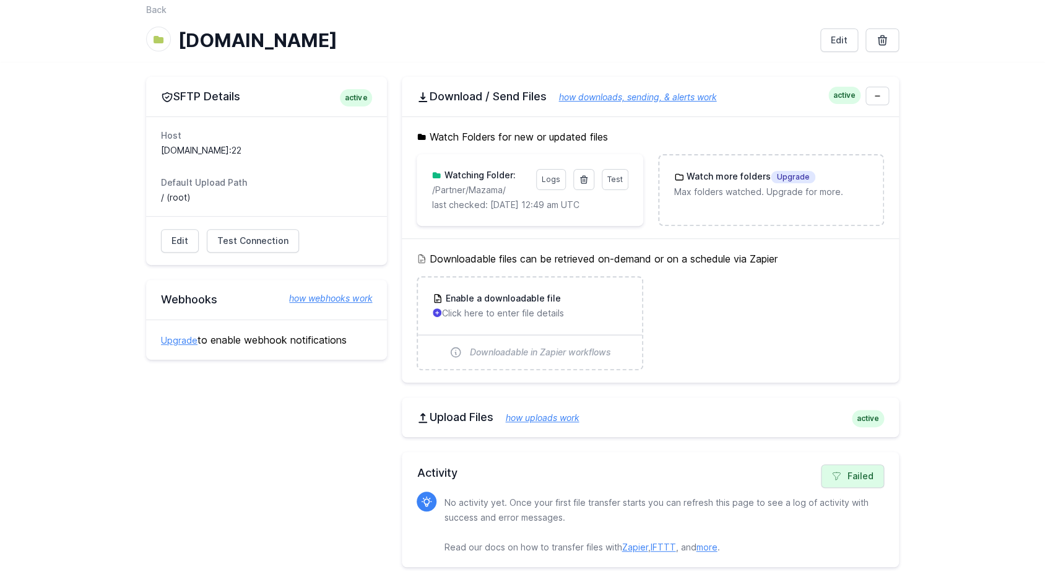
click at [814, 473] on h2 "Activity" at bounding box center [651, 472] width 468 height 17
click at [842, 473] on icon at bounding box center [837, 476] width 10 height 10
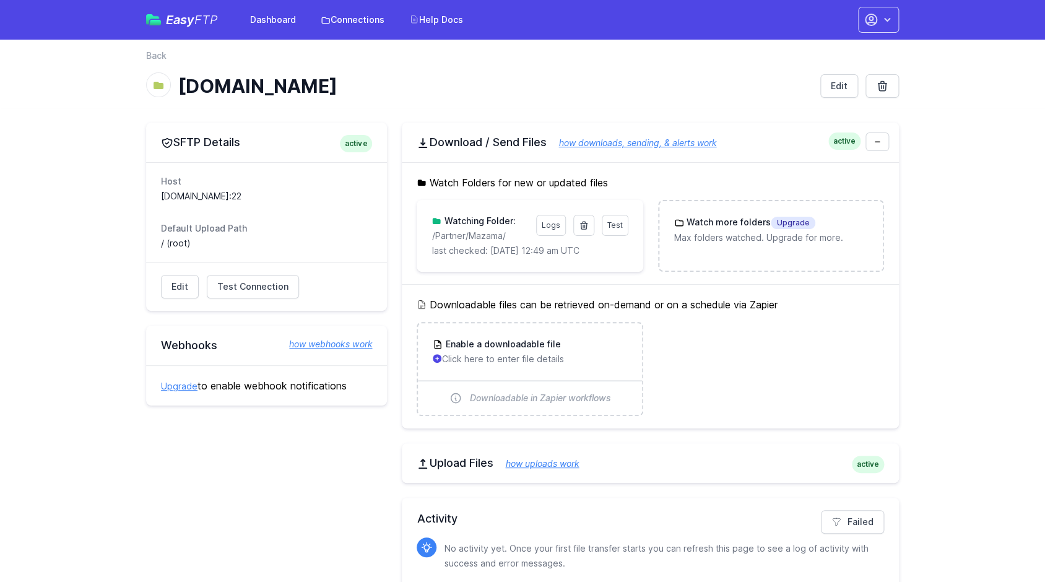
click at [203, 19] on span "FTP" at bounding box center [206, 19] width 24 height 15
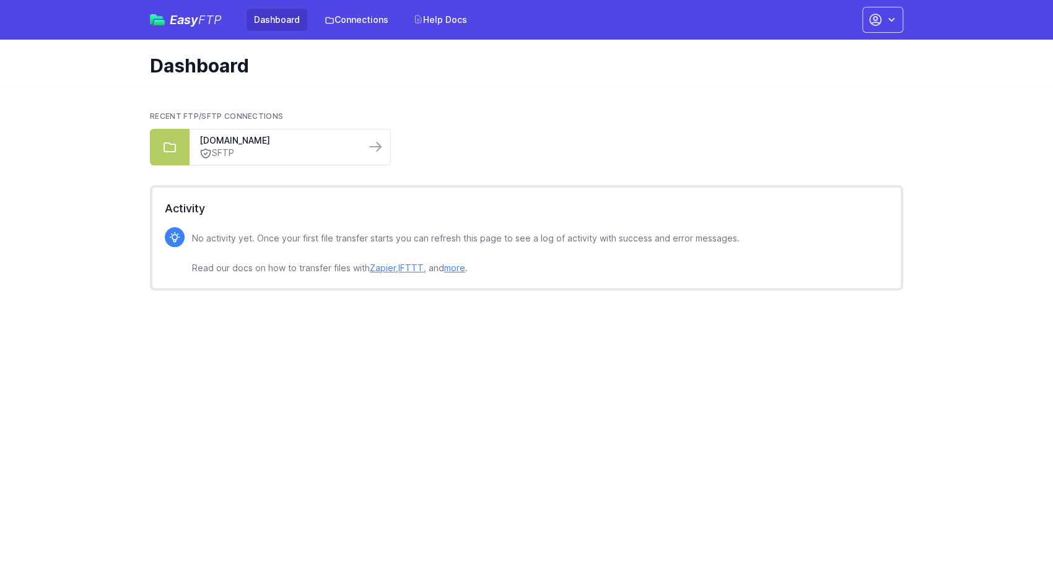
drag, startPoint x: 274, startPoint y: 378, endPoint x: 326, endPoint y: 355, distance: 57.1
click at [274, 315] on html "Easy FTP Dashboard Connections Help Docs Account Settings Your Profile Contact …" at bounding box center [526, 157] width 1053 height 315
click at [304, 271] on p "No activity yet. Once your first file transfer starts you can refresh this page…" at bounding box center [465, 253] width 547 height 45
click at [447, 19] on link "Help Docs" at bounding box center [440, 20] width 69 height 22
